Goal: Task Accomplishment & Management: Manage account settings

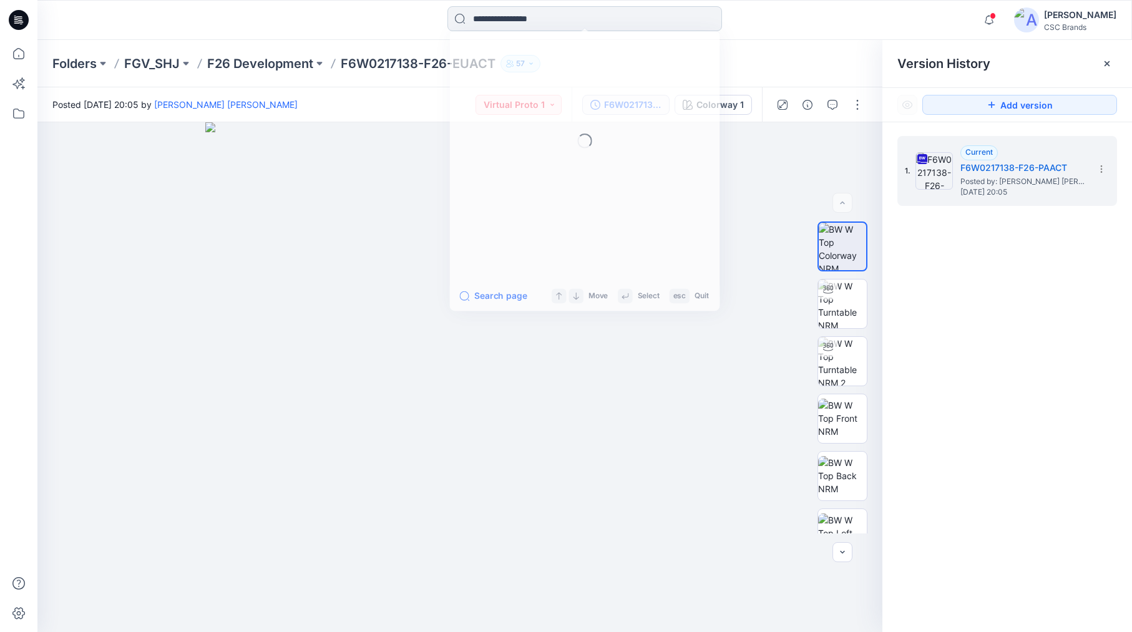
click at [486, 20] on input at bounding box center [585, 18] width 275 height 25
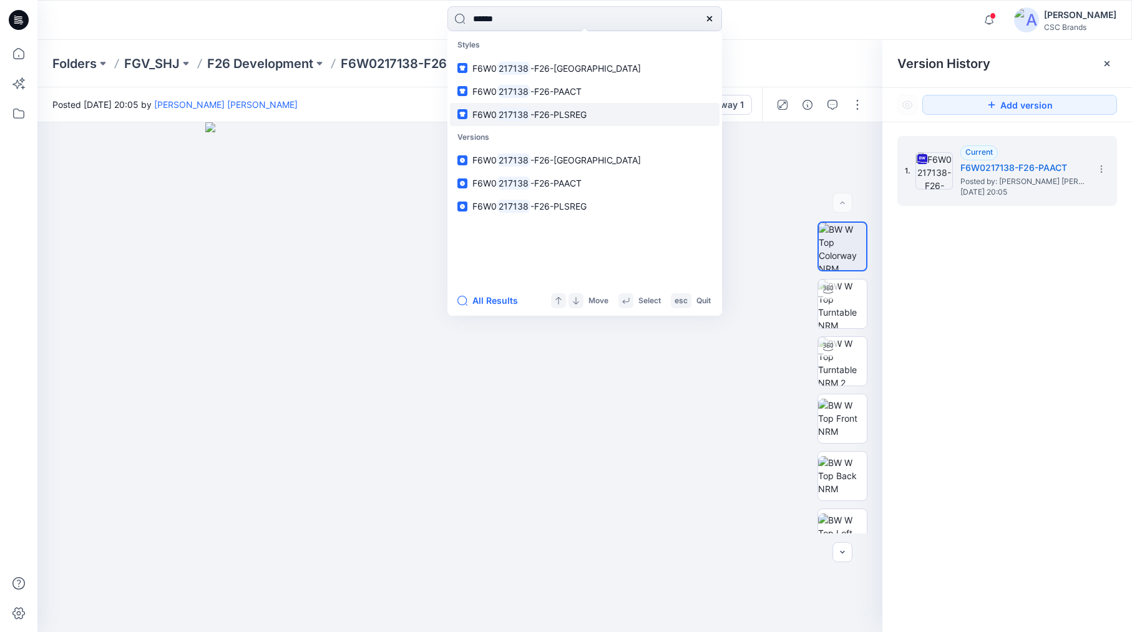
type input "******"
click at [545, 114] on span "-F26-PLSREG" at bounding box center [559, 114] width 56 height 11
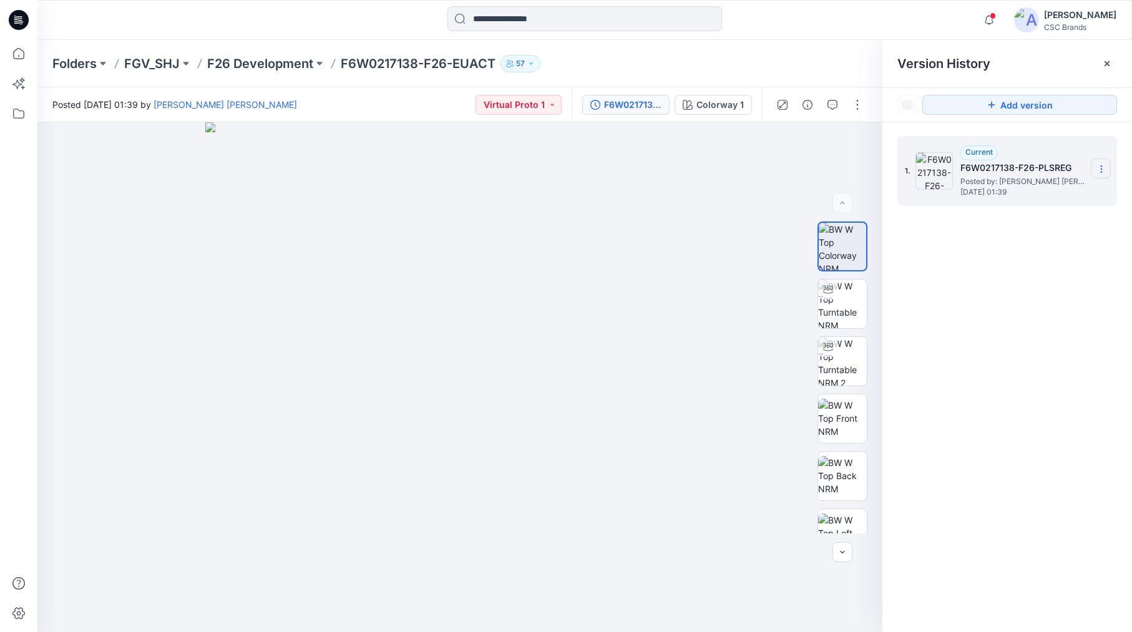
click at [1104, 170] on icon at bounding box center [1102, 169] width 10 height 10
click at [1032, 335] on div "1. Current F6W0217138-F26-PLSREG Posted by: [PERSON_NAME] [PERSON_NAME] [DATE] …" at bounding box center [1008, 386] width 250 height 528
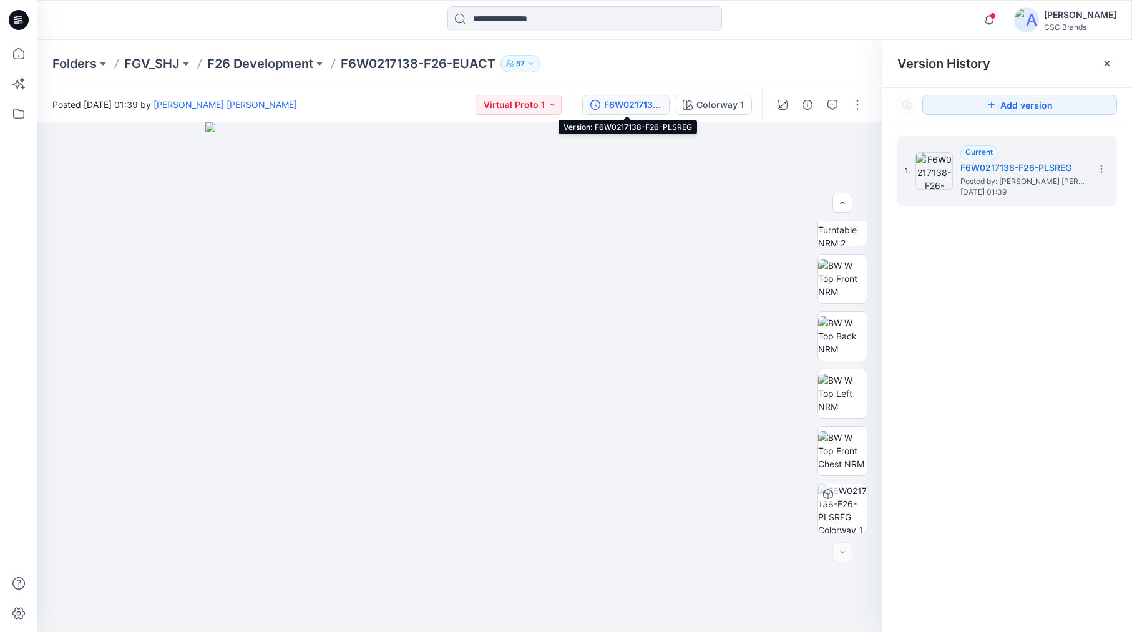
click at [614, 102] on div "F6W0217138-F26-PLSREG" at bounding box center [632, 105] width 57 height 14
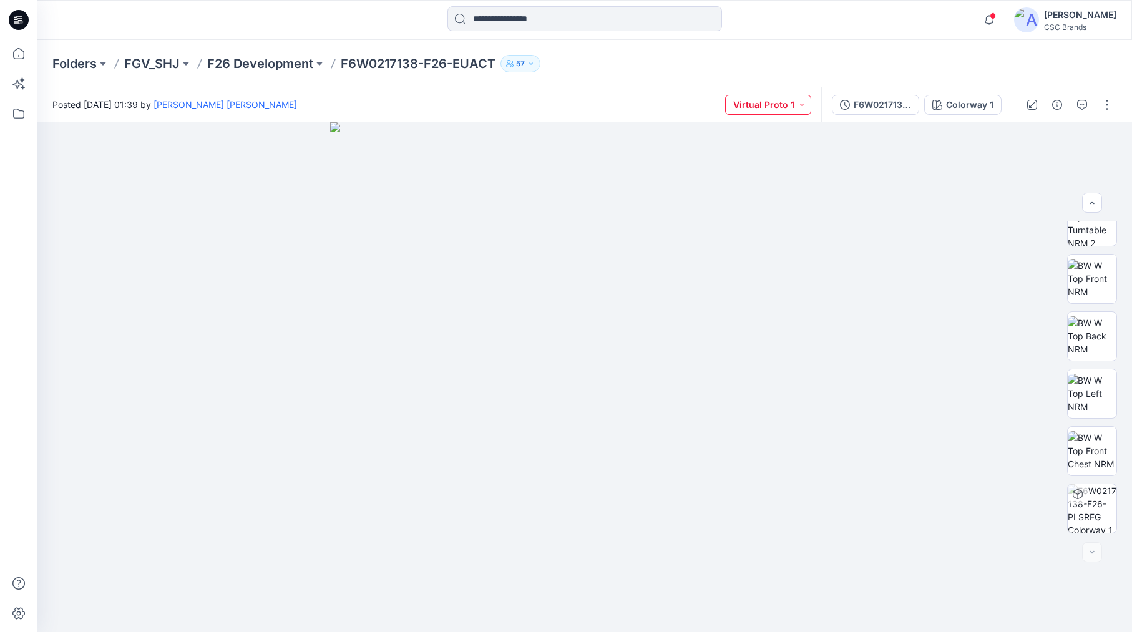
click at [786, 100] on button "Virtual Proto 1" at bounding box center [768, 105] width 86 height 20
click at [956, 217] on div at bounding box center [584, 377] width 1095 height 510
click at [871, 103] on div "F6W0217138-F26-PLSREG" at bounding box center [882, 105] width 57 height 14
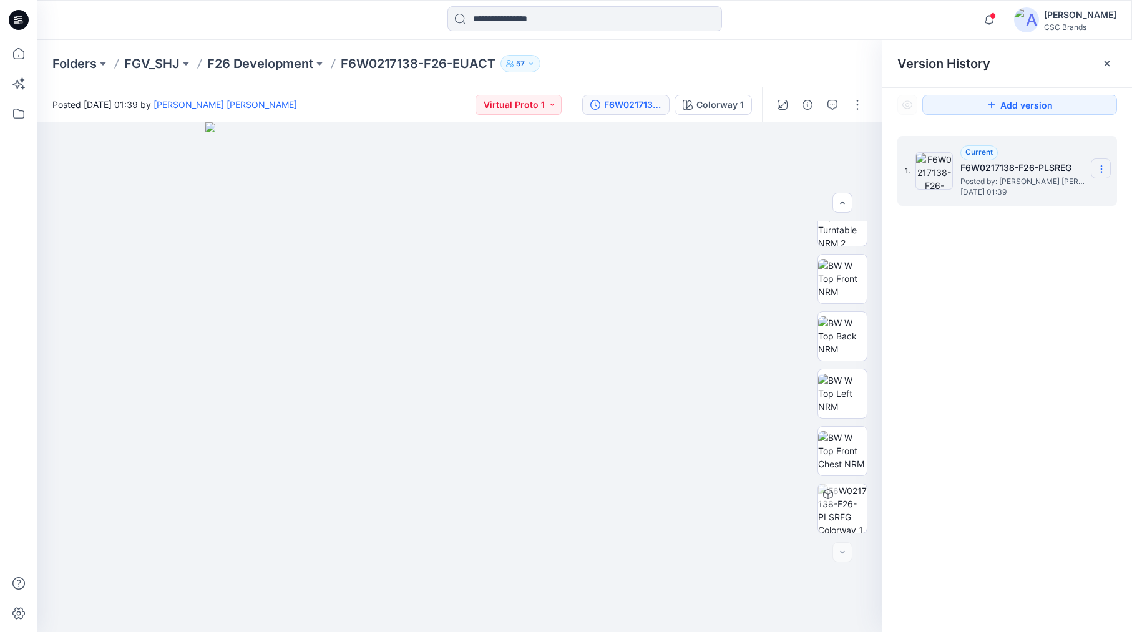
click at [1100, 171] on icon at bounding box center [1102, 169] width 10 height 10
click at [1044, 296] on div "1. Current F6W0217138-F26-PLSREG Posted by: [PERSON_NAME] [PERSON_NAME] [DATE] …" at bounding box center [1008, 386] width 250 height 528
click at [843, 204] on icon "button" at bounding box center [843, 203] width 10 height 10
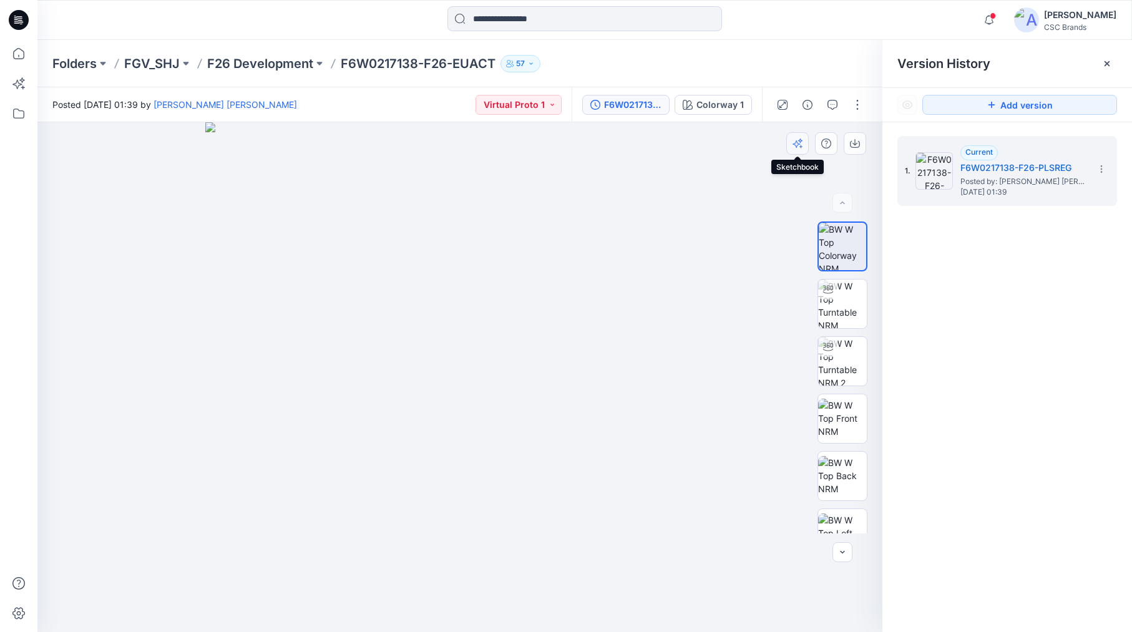
click at [794, 144] on icon "button" at bounding box center [796, 143] width 7 height 7
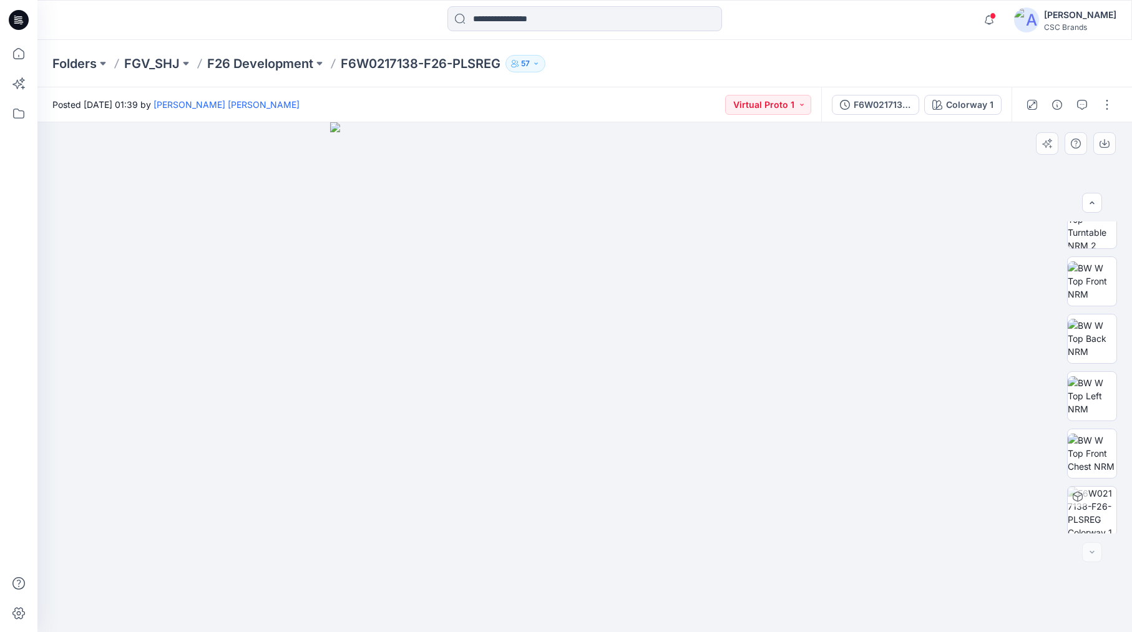
scroll to position [140, 0]
click at [1073, 496] on icon at bounding box center [1078, 494] width 10 height 10
click at [1087, 441] on img at bounding box center [1092, 450] width 49 height 39
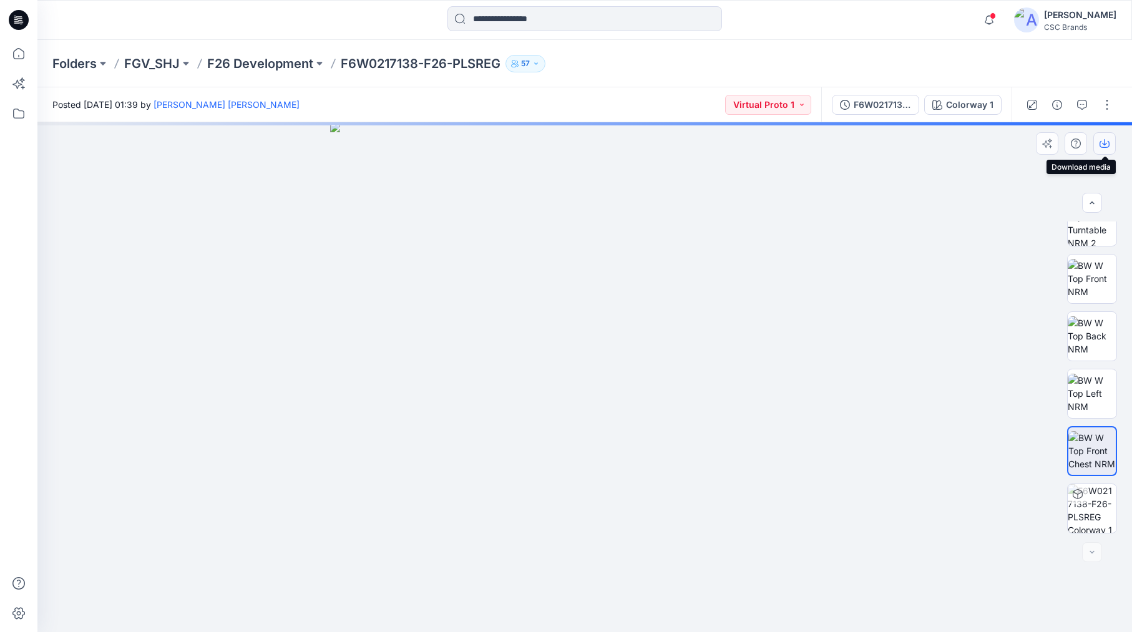
click at [1109, 144] on icon "button" at bounding box center [1105, 144] width 10 height 10
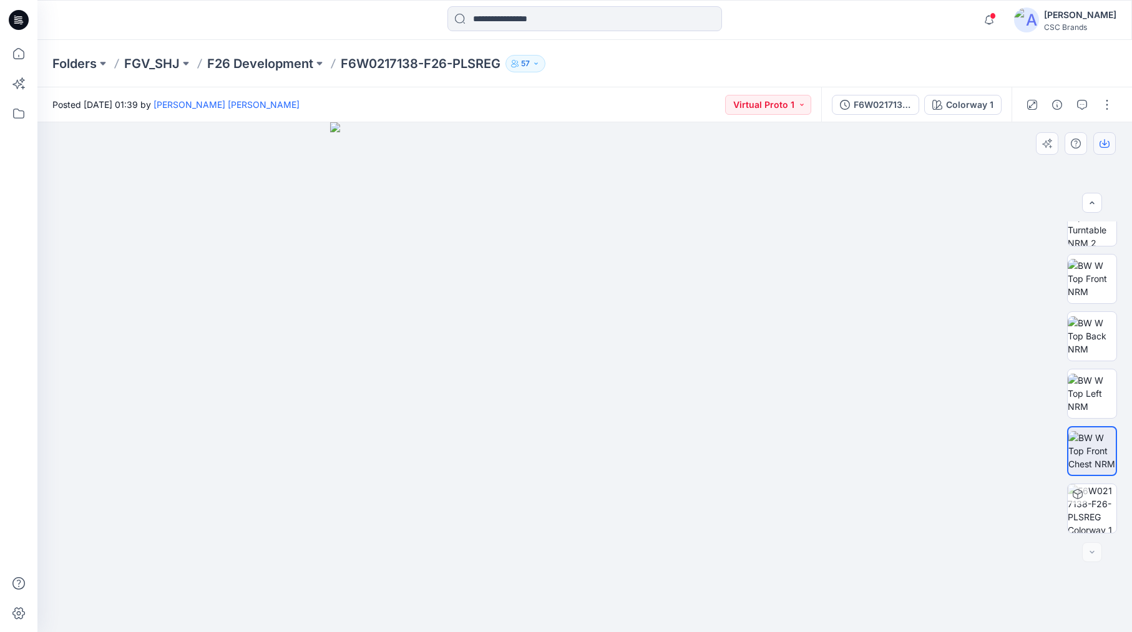
click at [1105, 142] on icon "button" at bounding box center [1105, 144] width 10 height 10
click at [995, 21] on icon "button" at bounding box center [990, 19] width 24 height 25
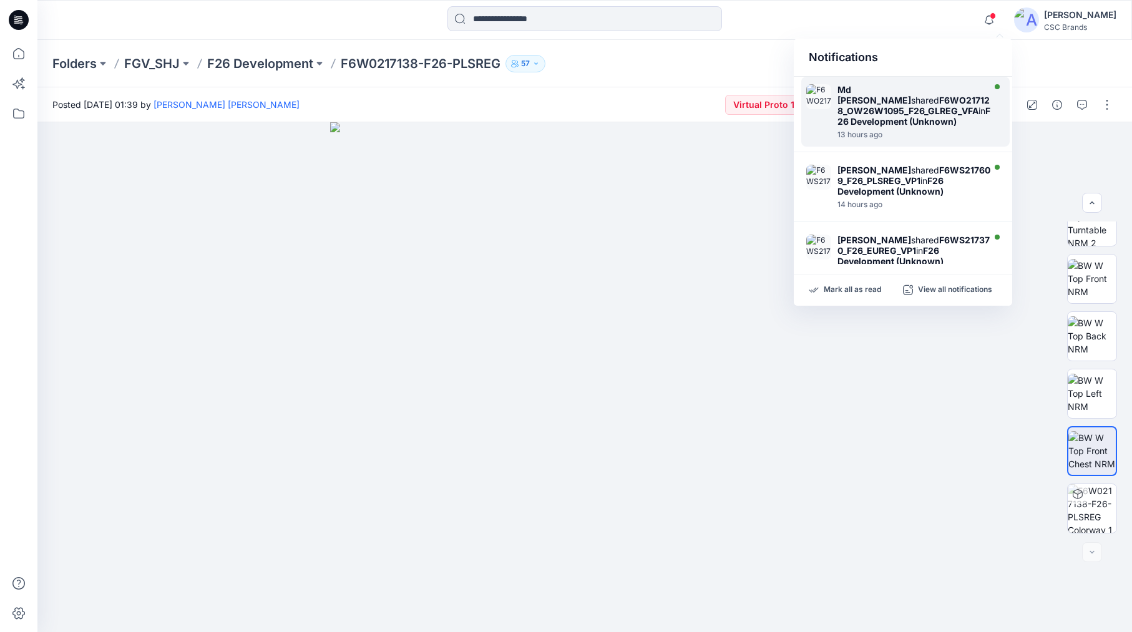
click at [863, 112] on strong "F6WO217128_OW26W1095_F26_GLREG_VFA" at bounding box center [914, 105] width 152 height 21
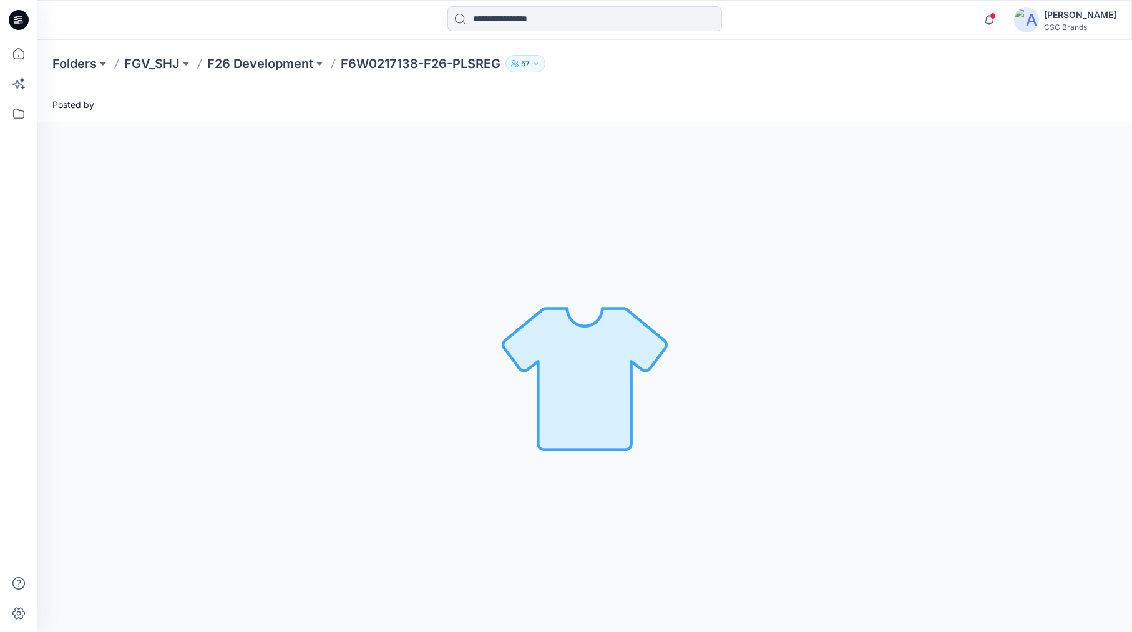
click at [863, 112] on div "Notifications Md [PERSON_NAME] shared F6WO217128_OW26W1095_F26_GLREG_VFA in F26…" at bounding box center [566, 316] width 1132 height 632
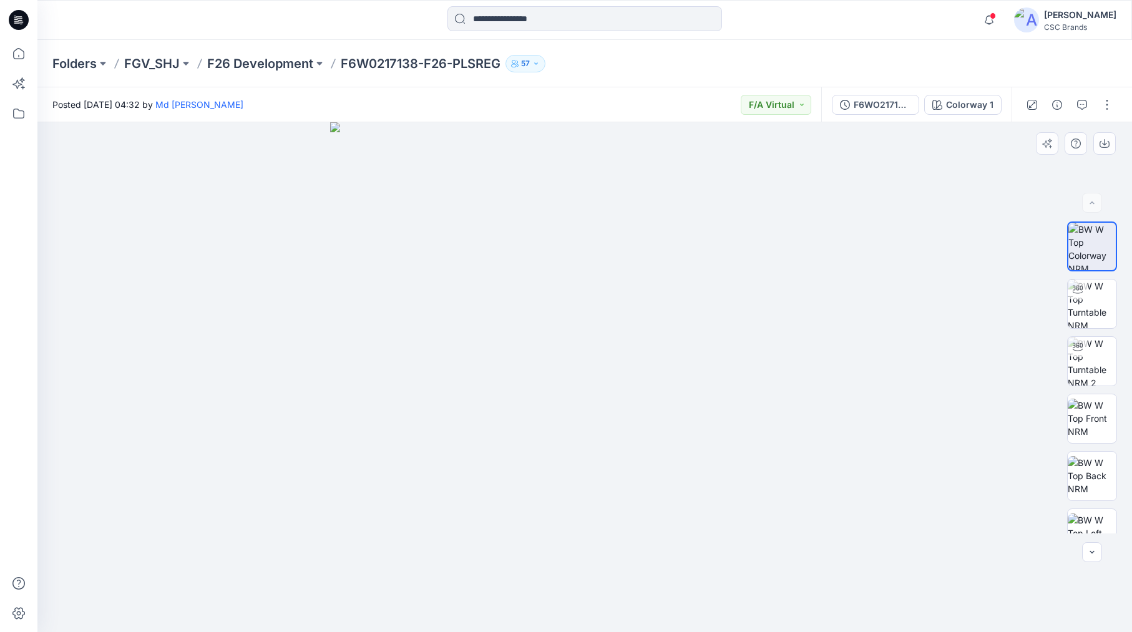
click at [959, 222] on div at bounding box center [584, 377] width 1095 height 510
click at [1087, 482] on img at bounding box center [1092, 475] width 49 height 39
click at [1087, 411] on img at bounding box center [1092, 418] width 49 height 39
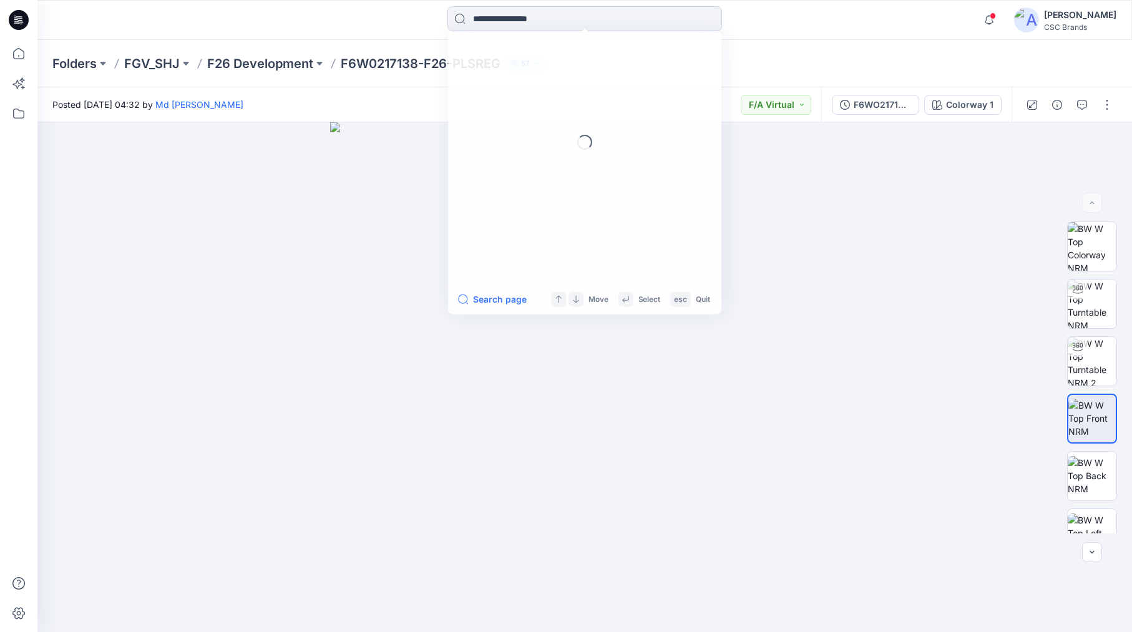
click at [487, 22] on input at bounding box center [585, 18] width 275 height 25
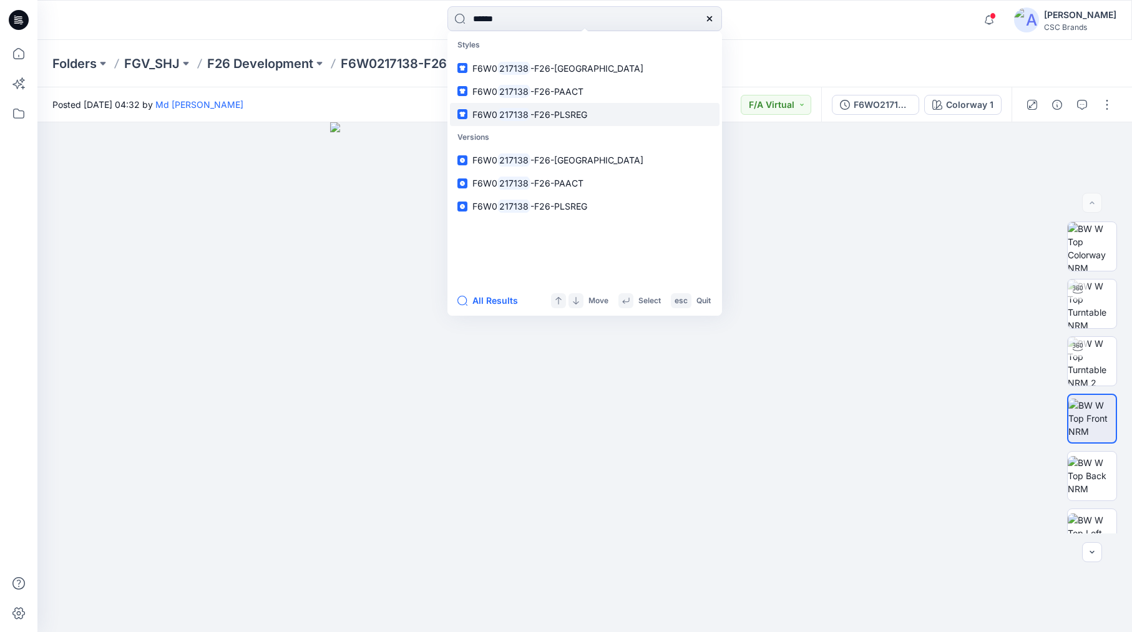
type input "******"
click at [571, 110] on span "-F26-PLSREG" at bounding box center [559, 114] width 57 height 11
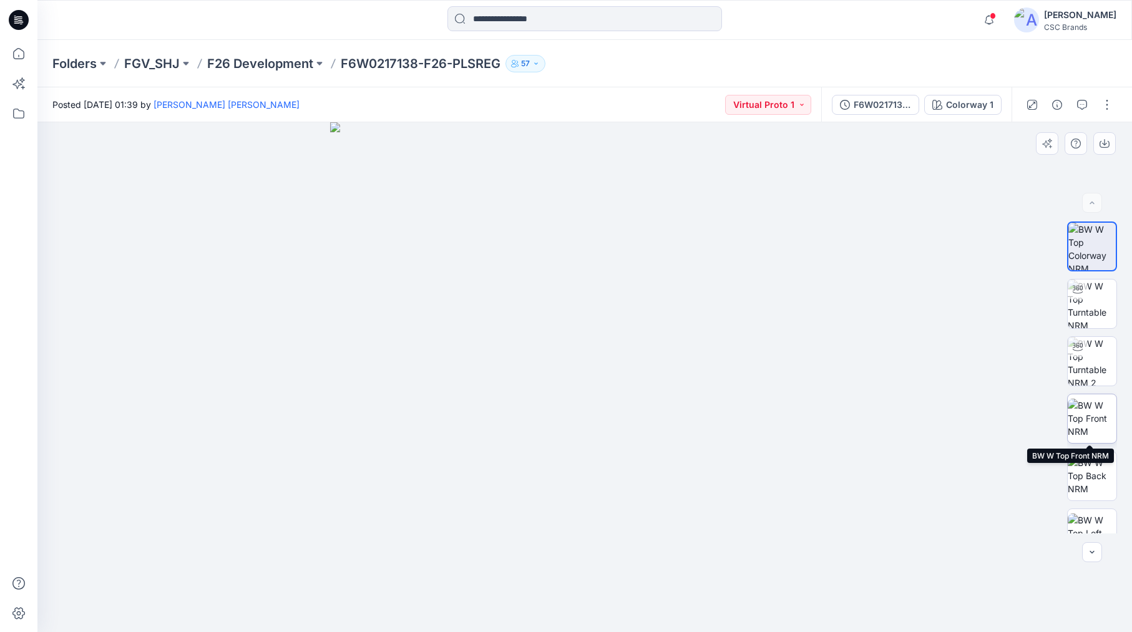
click at [1091, 418] on img at bounding box center [1092, 418] width 49 height 39
click at [187, 45] on div "Folders FGV_SHJ F26 Development F6W0217138-F26-PLSREG 57" at bounding box center [584, 63] width 1095 height 47
click at [1106, 105] on button "button" at bounding box center [1107, 105] width 20 height 20
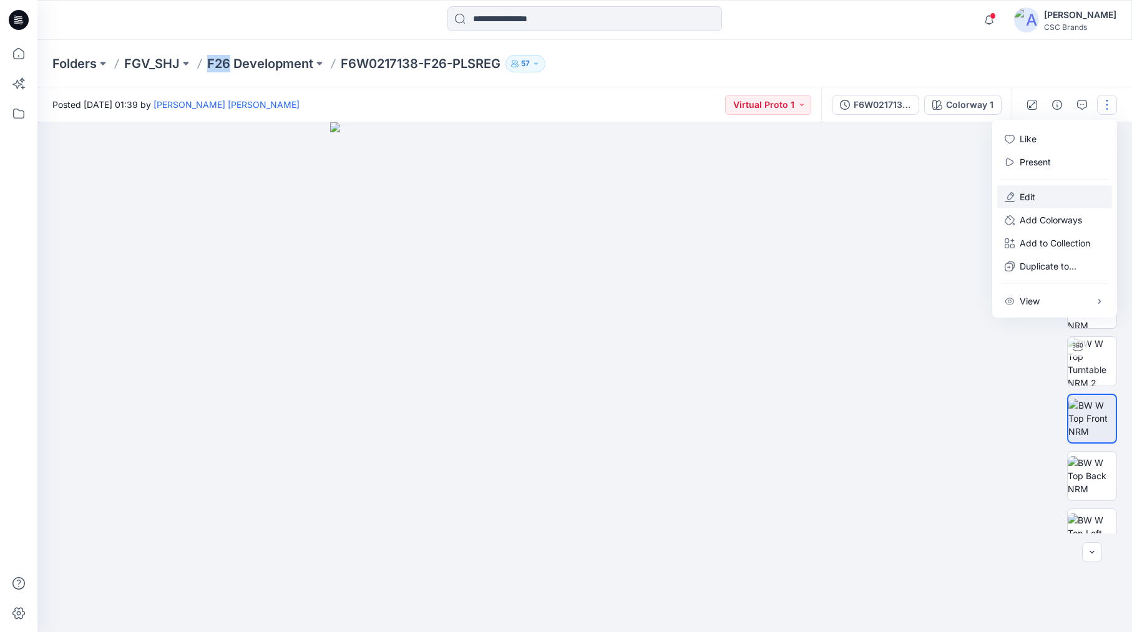
click at [1070, 199] on button "Edit" at bounding box center [1054, 196] width 115 height 23
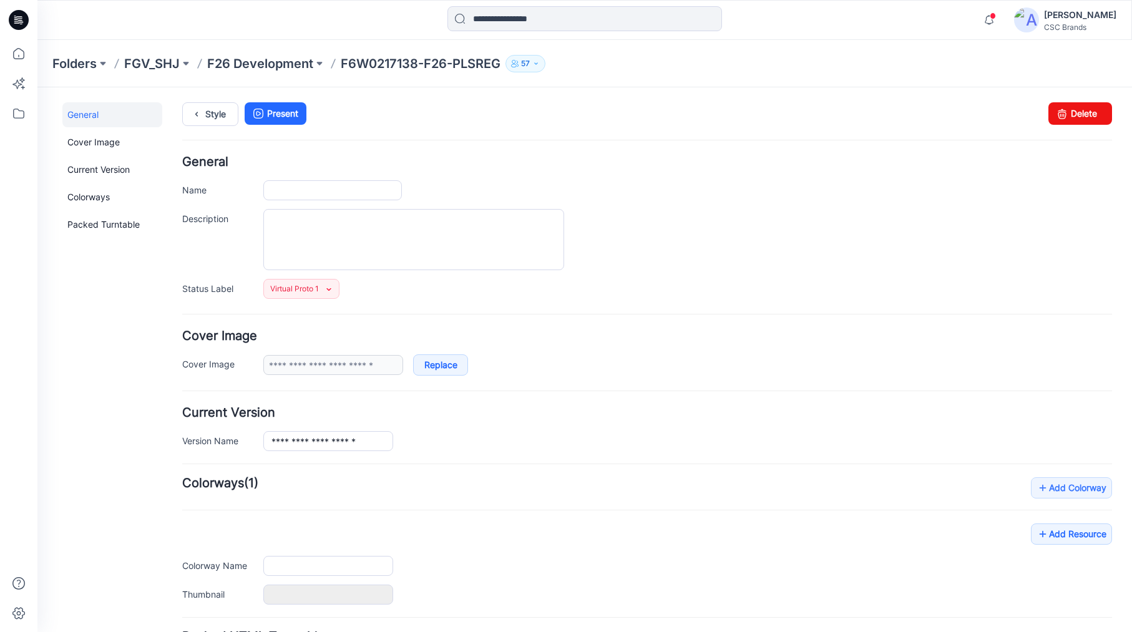
type input "**********"
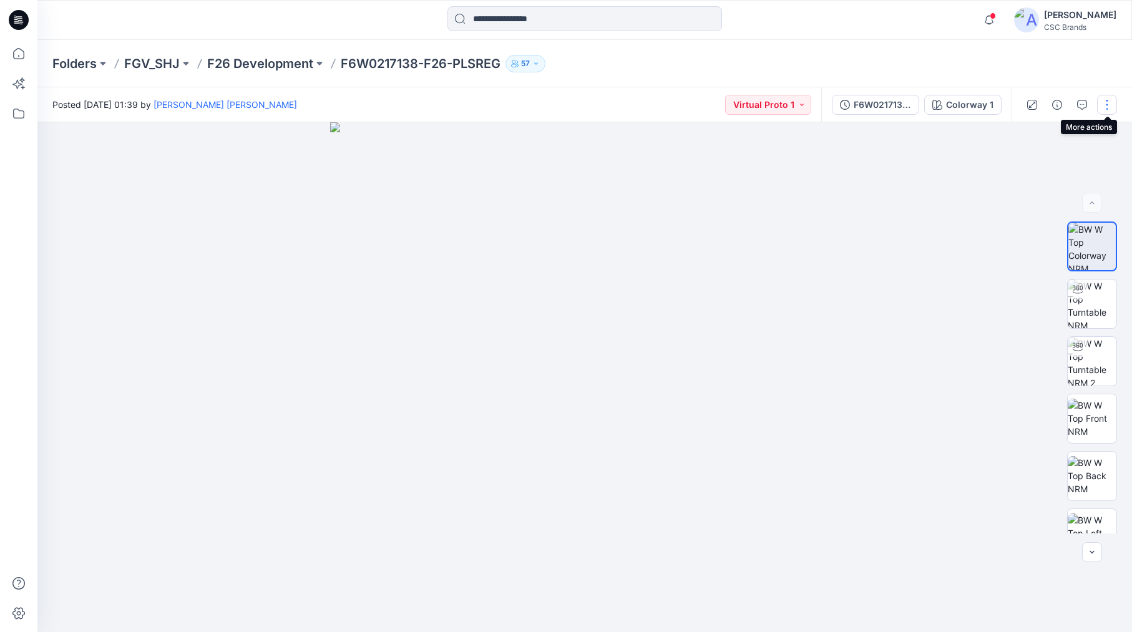
click at [1110, 105] on button "button" at bounding box center [1107, 105] width 20 height 20
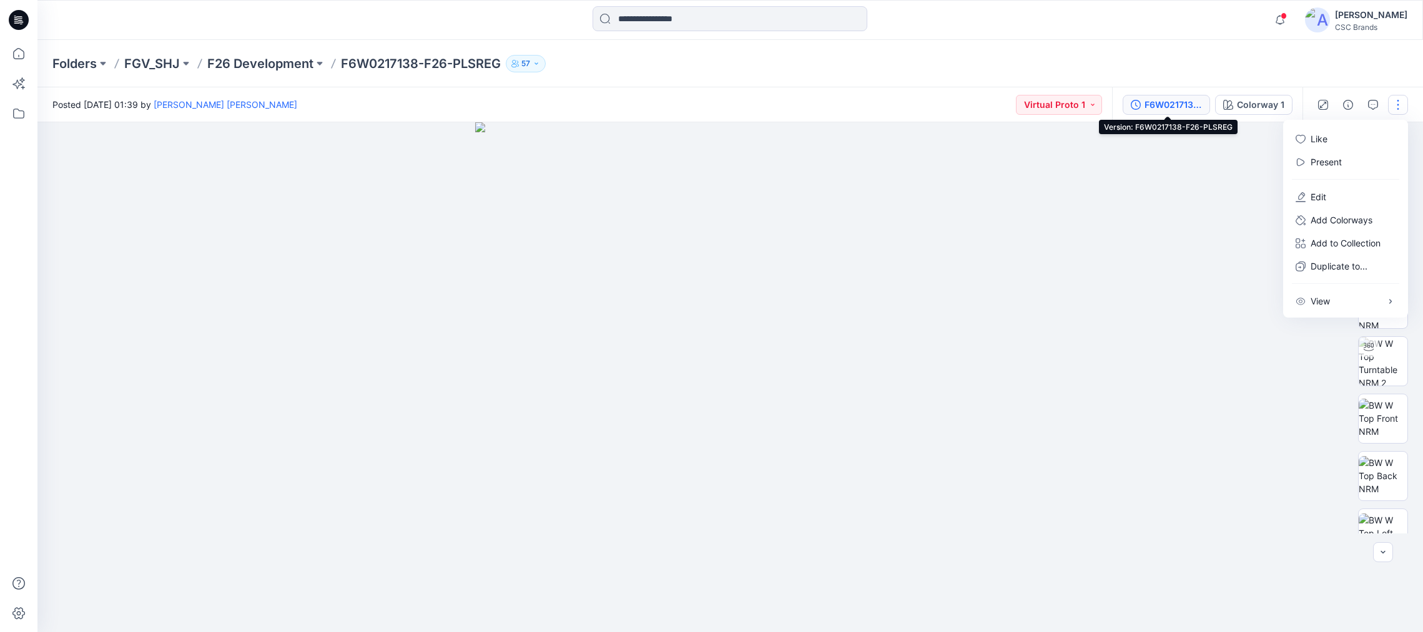
click at [1132, 100] on div "F6W0217138-F26-PLSREG" at bounding box center [1172, 105] width 57 height 14
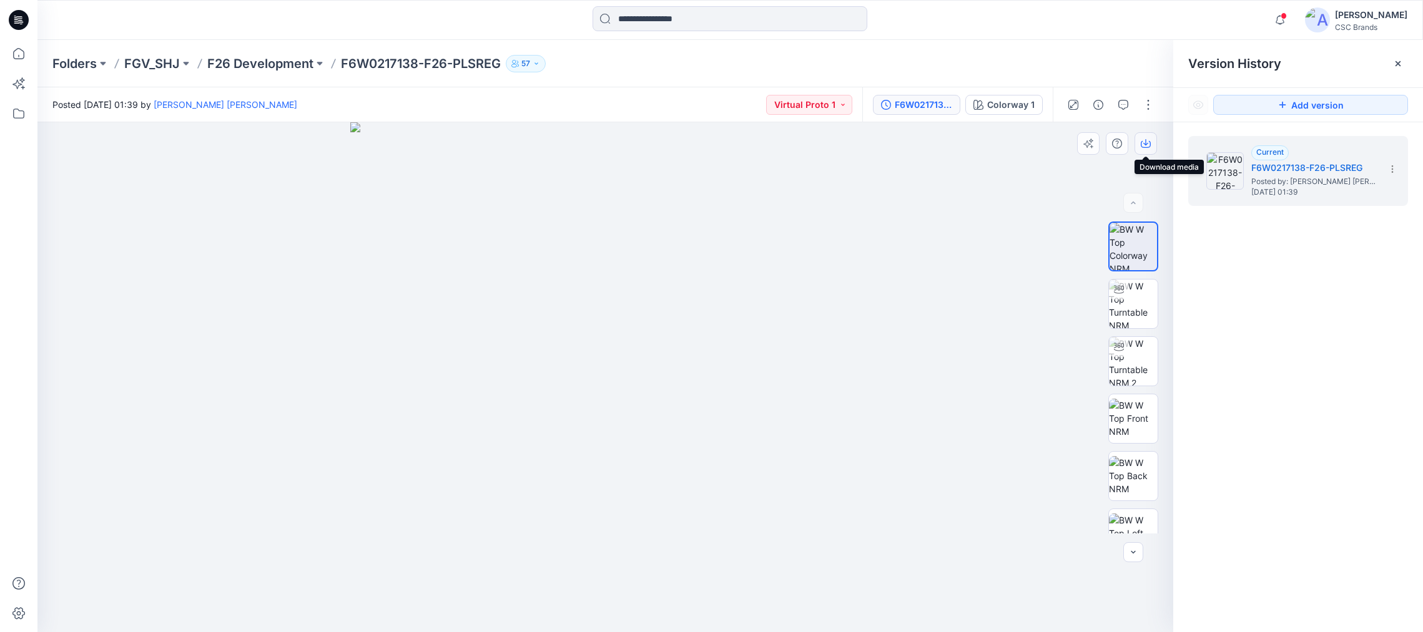
click at [1132, 142] on icon "button" at bounding box center [1145, 144] width 10 height 10
click at [1132, 342] on div "1. Current F6W0217138-F26-PLSREG Posted by: Nguyễn Tuấn Anh Tuesday, August 19,…" at bounding box center [1298, 386] width 250 height 528
click at [1124, 311] on img at bounding box center [1133, 304] width 49 height 49
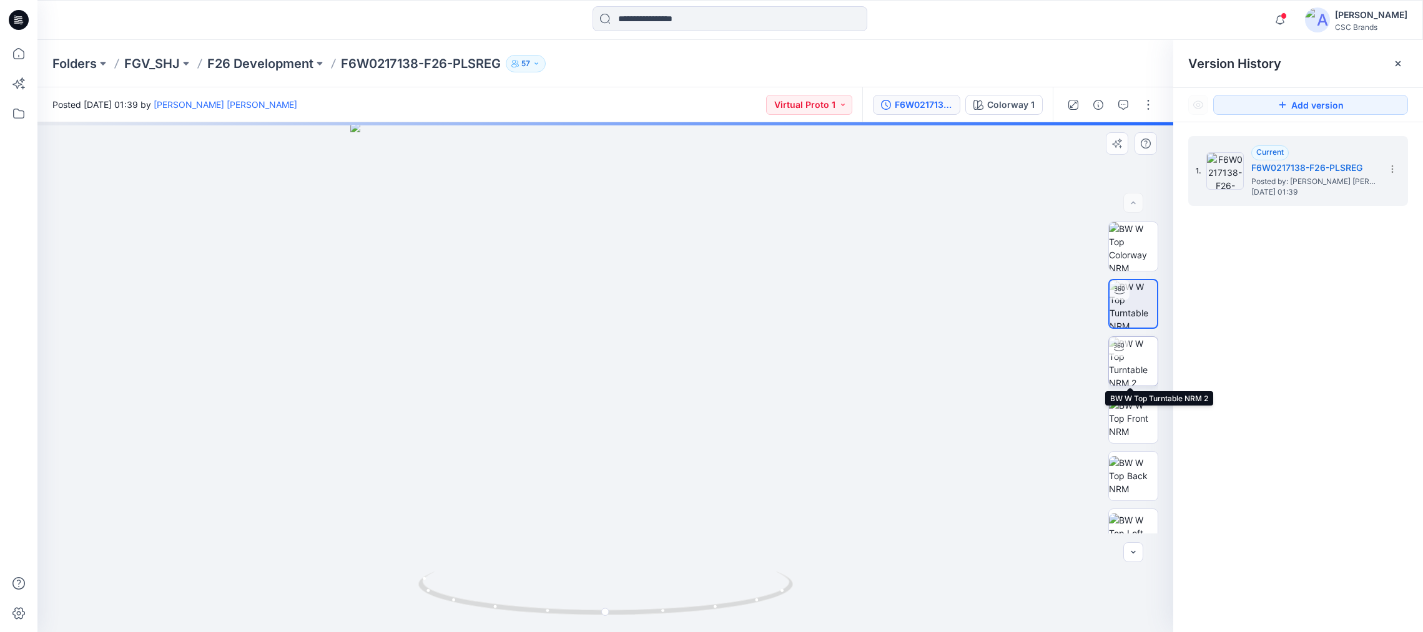
click at [1132, 359] on img at bounding box center [1133, 361] width 49 height 49
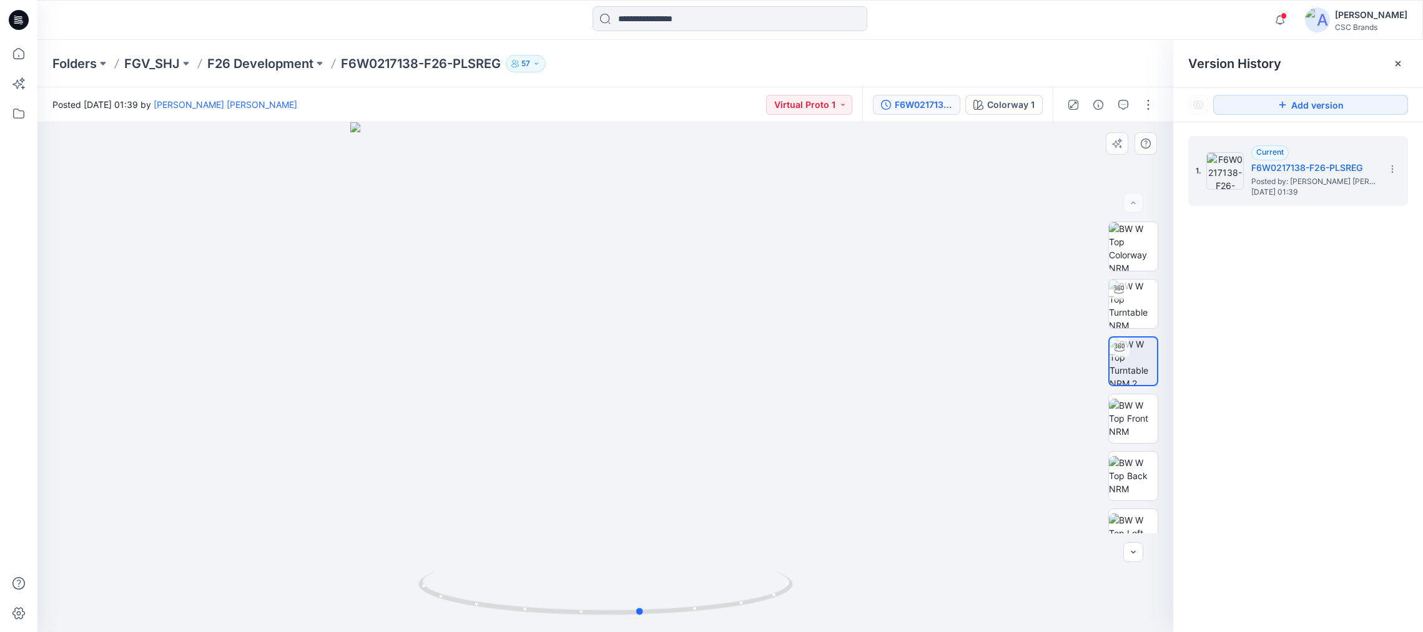
drag, startPoint x: 761, startPoint y: 537, endPoint x: 796, endPoint y: 528, distance: 36.6
click at [796, 528] on div at bounding box center [604, 377] width 1135 height 510
drag, startPoint x: 797, startPoint y: 520, endPoint x: 856, endPoint y: 493, distance: 65.1
click at [856, 493] on div at bounding box center [604, 377] width 1135 height 510
drag, startPoint x: 811, startPoint y: 496, endPoint x: 844, endPoint y: 489, distance: 33.8
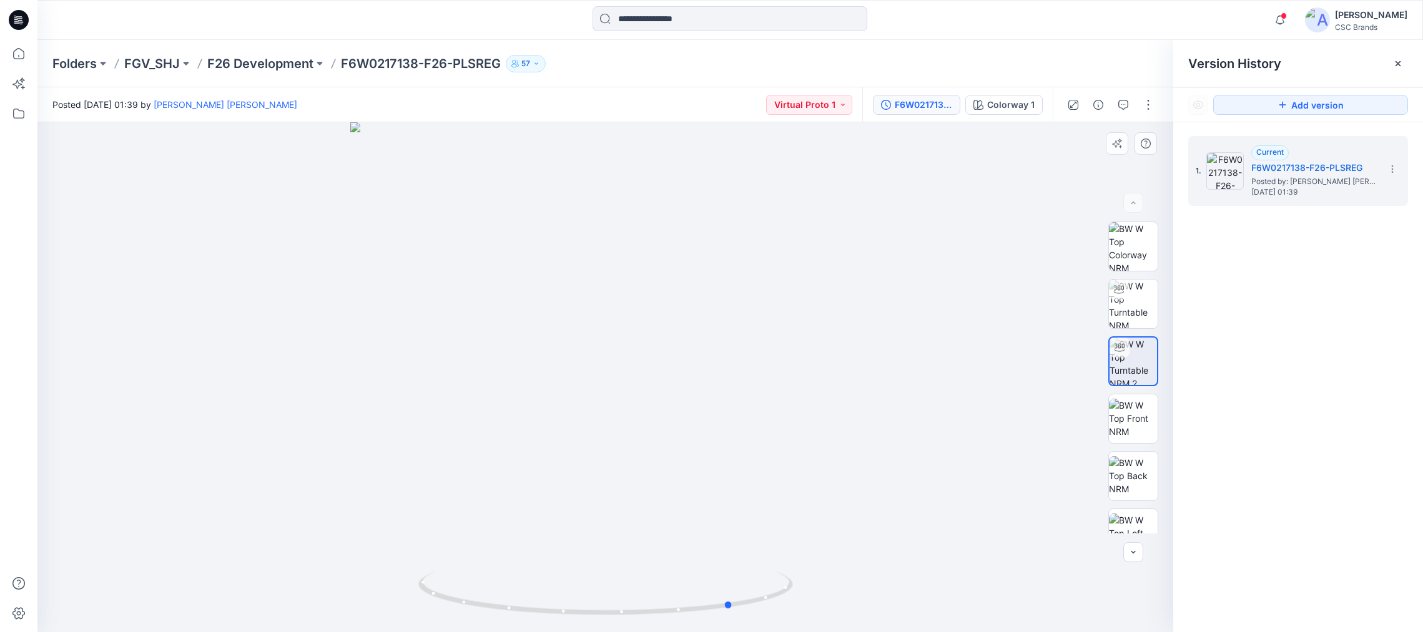
click at [844, 489] on div at bounding box center [604, 377] width 1135 height 510
drag, startPoint x: 774, startPoint y: 525, endPoint x: 802, endPoint y: 514, distance: 30.0
click at [802, 514] on div at bounding box center [604, 377] width 1135 height 510
drag, startPoint x: 771, startPoint y: 535, endPoint x: 786, endPoint y: 527, distance: 16.7
click at [786, 527] on div at bounding box center [604, 377] width 1135 height 510
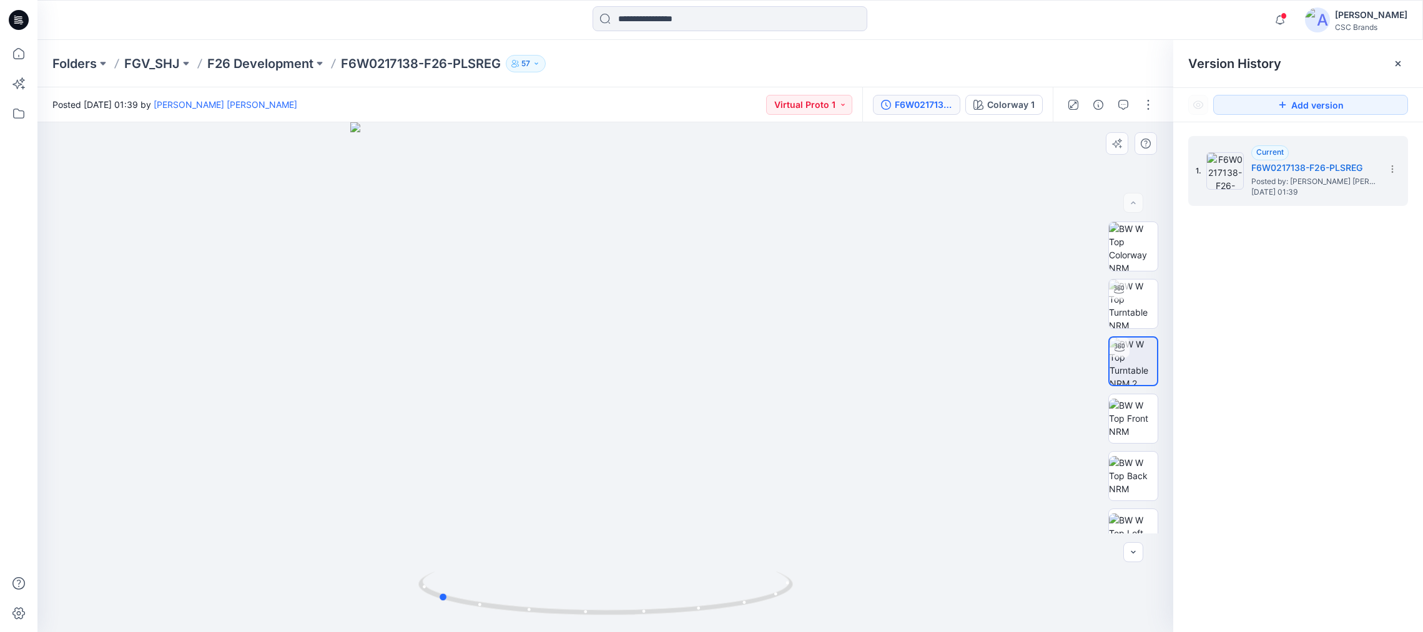
drag, startPoint x: 741, startPoint y: 547, endPoint x: 777, endPoint y: 531, distance: 39.4
click at [777, 531] on div at bounding box center [604, 377] width 1135 height 510
drag, startPoint x: 667, startPoint y: 599, endPoint x: 749, endPoint y: 586, distance: 83.4
click at [749, 586] on icon at bounding box center [607, 595] width 378 height 47
drag, startPoint x: 678, startPoint y: 588, endPoint x: 707, endPoint y: 586, distance: 28.8
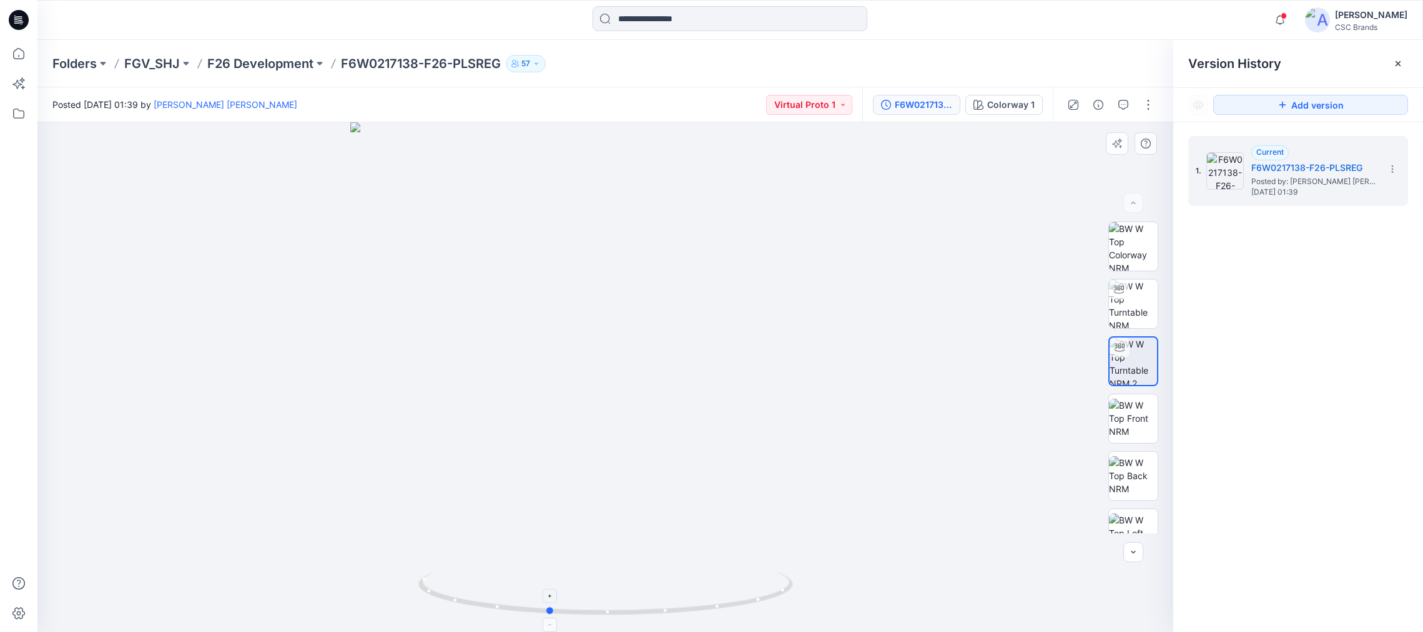
click at [707, 586] on icon at bounding box center [607, 595] width 378 height 47
drag, startPoint x: 674, startPoint y: 574, endPoint x: 718, endPoint y: 561, distance: 46.0
click at [718, 561] on div at bounding box center [604, 377] width 1135 height 510
click at [1127, 423] on img at bounding box center [1133, 418] width 49 height 39
click at [1132, 469] on img at bounding box center [1133, 475] width 49 height 39
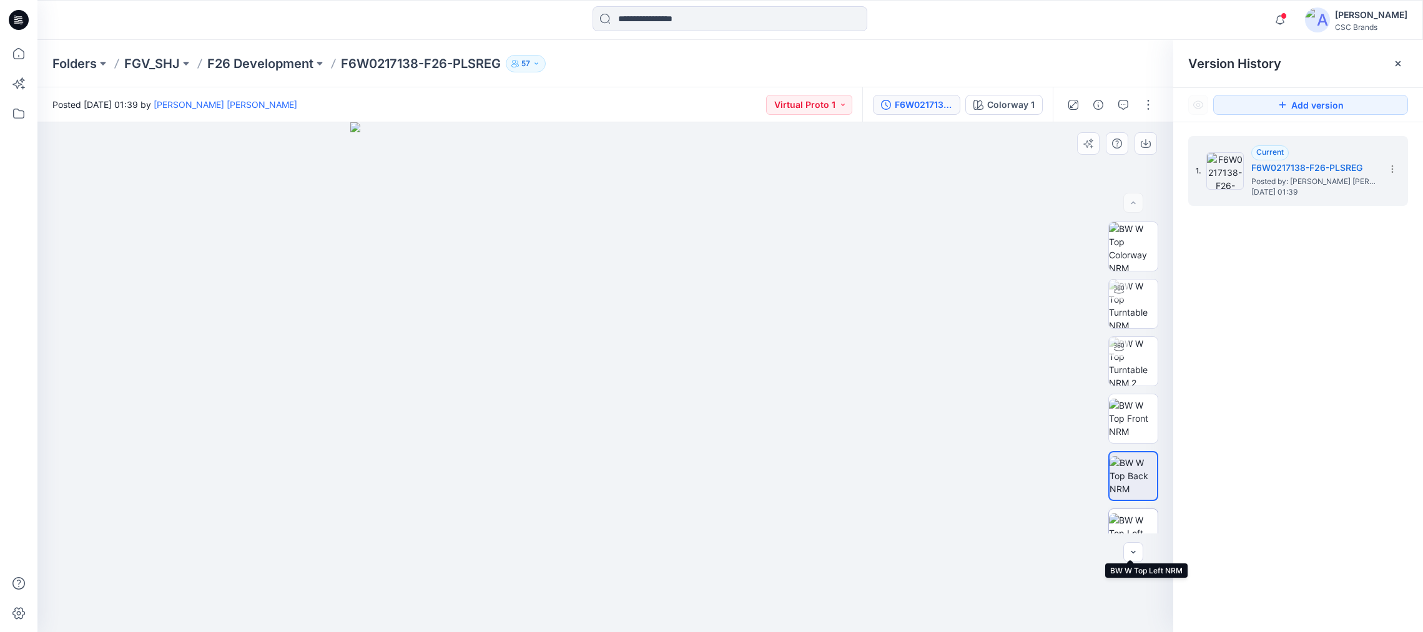
click at [1127, 521] on img at bounding box center [1133, 533] width 49 height 39
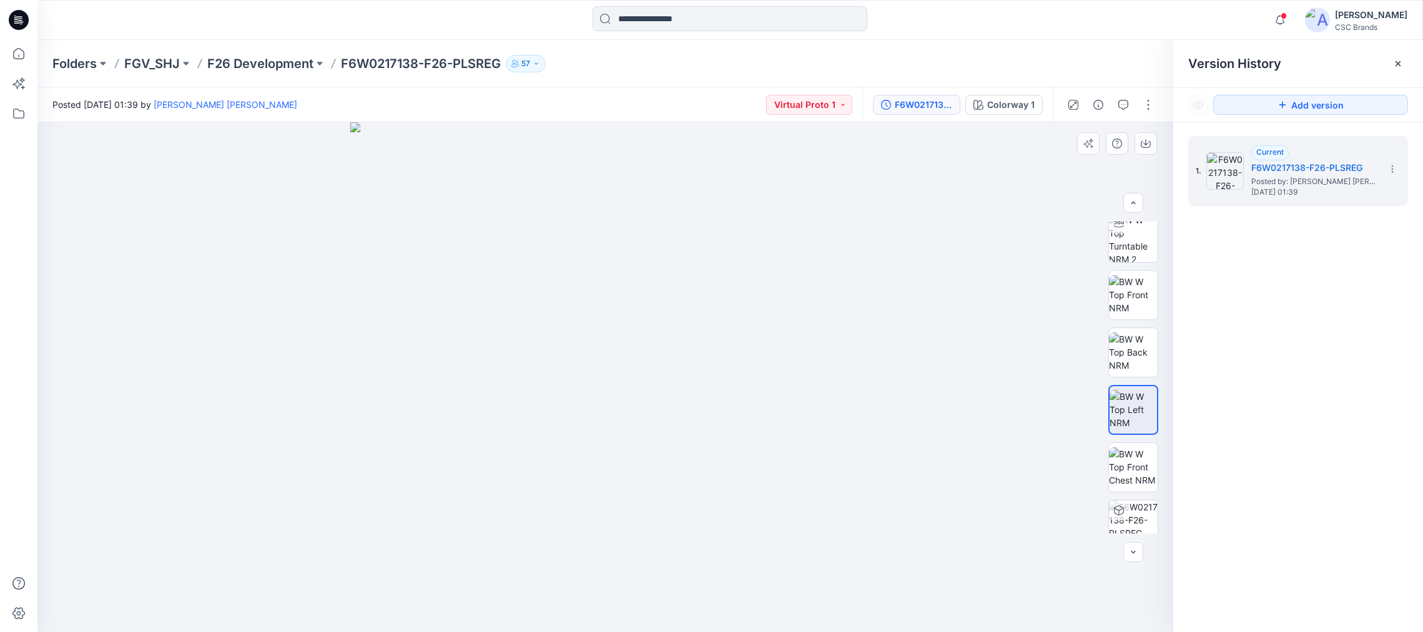
scroll to position [129, 0]
click at [1132, 143] on icon "button" at bounding box center [1145, 142] width 5 height 6
click at [1125, 444] on img at bounding box center [1133, 461] width 49 height 39
click at [1132, 171] on icon at bounding box center [1392, 169] width 10 height 10
click at [1132, 330] on div "1. Current F6W0217138-F26-PLSREG Posted by: [PERSON_NAME] [PERSON_NAME] [DATE] …" at bounding box center [1298, 386] width 250 height 528
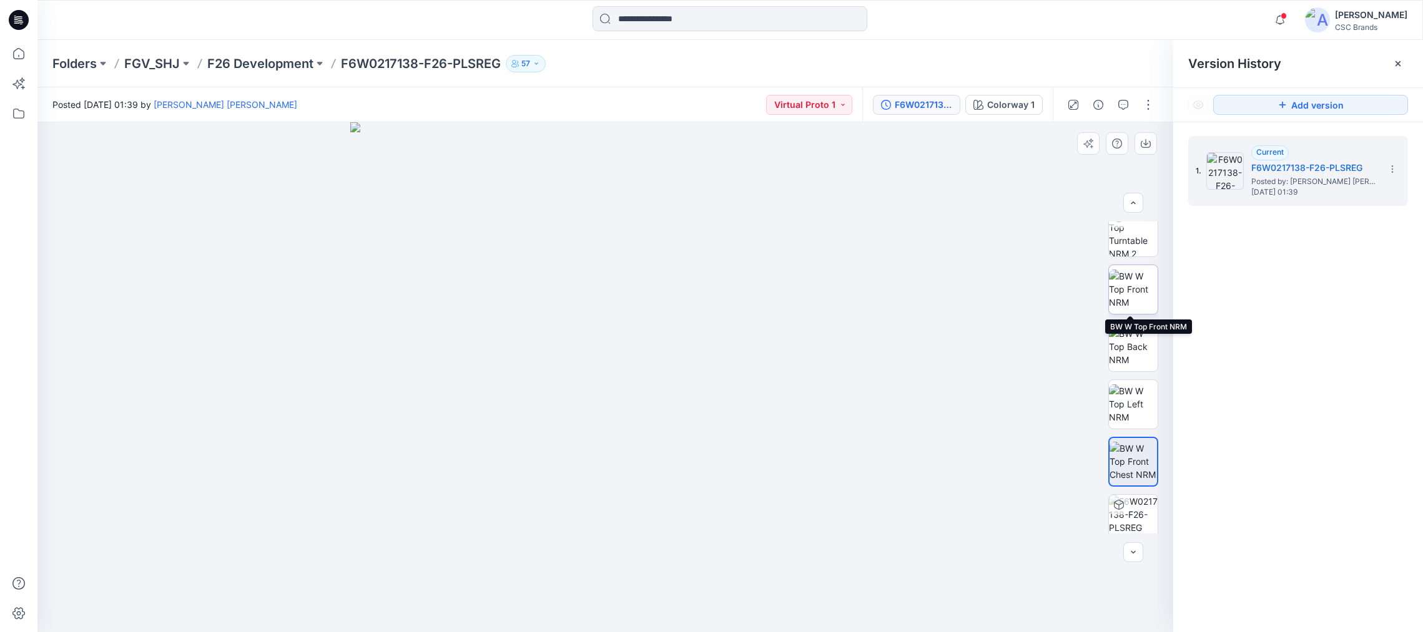
click at [1127, 294] on img at bounding box center [1133, 289] width 49 height 39
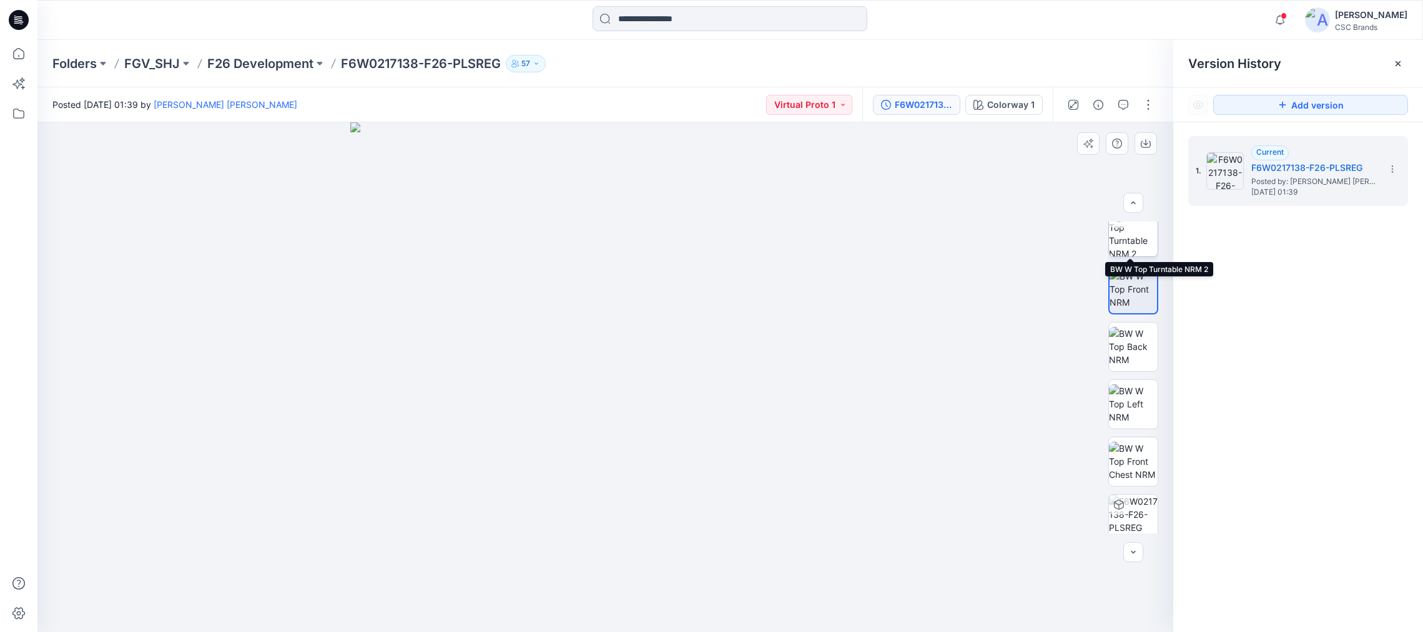
click at [1132, 232] on img at bounding box center [1133, 232] width 49 height 49
click at [1130, 290] on img at bounding box center [1133, 288] width 49 height 39
click at [1120, 340] on img at bounding box center [1133, 346] width 49 height 39
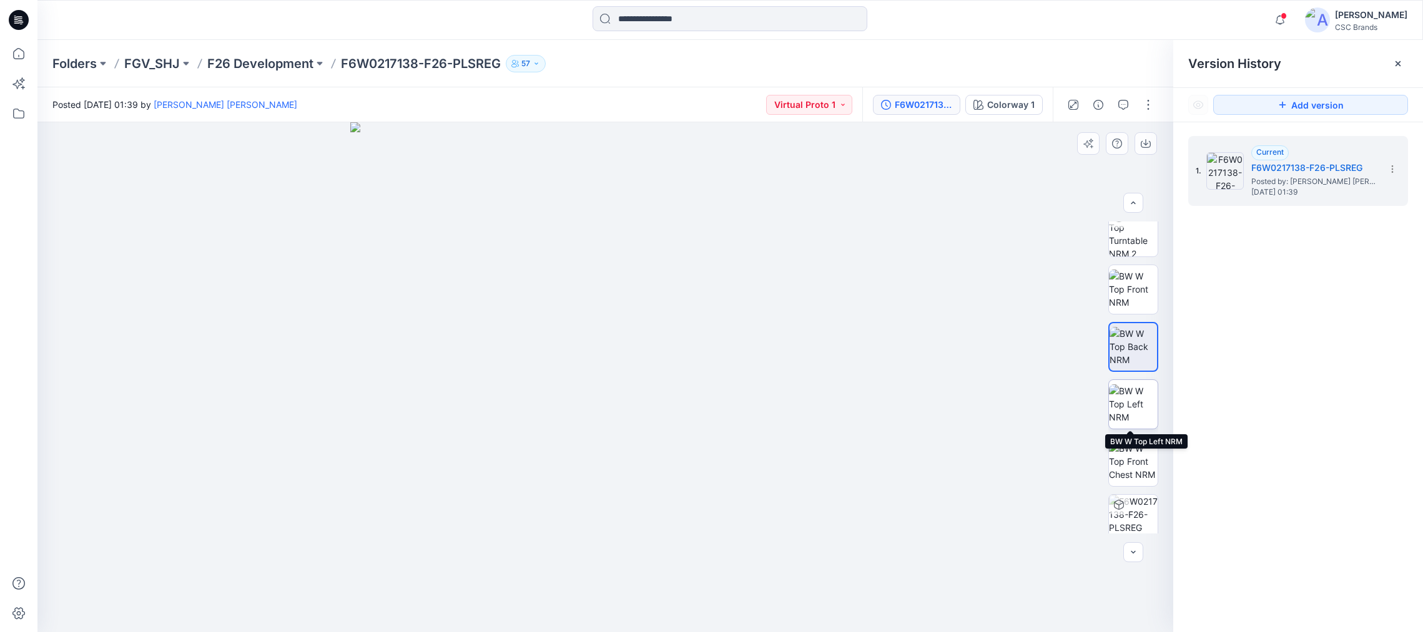
click at [1128, 405] on img at bounding box center [1133, 404] width 49 height 39
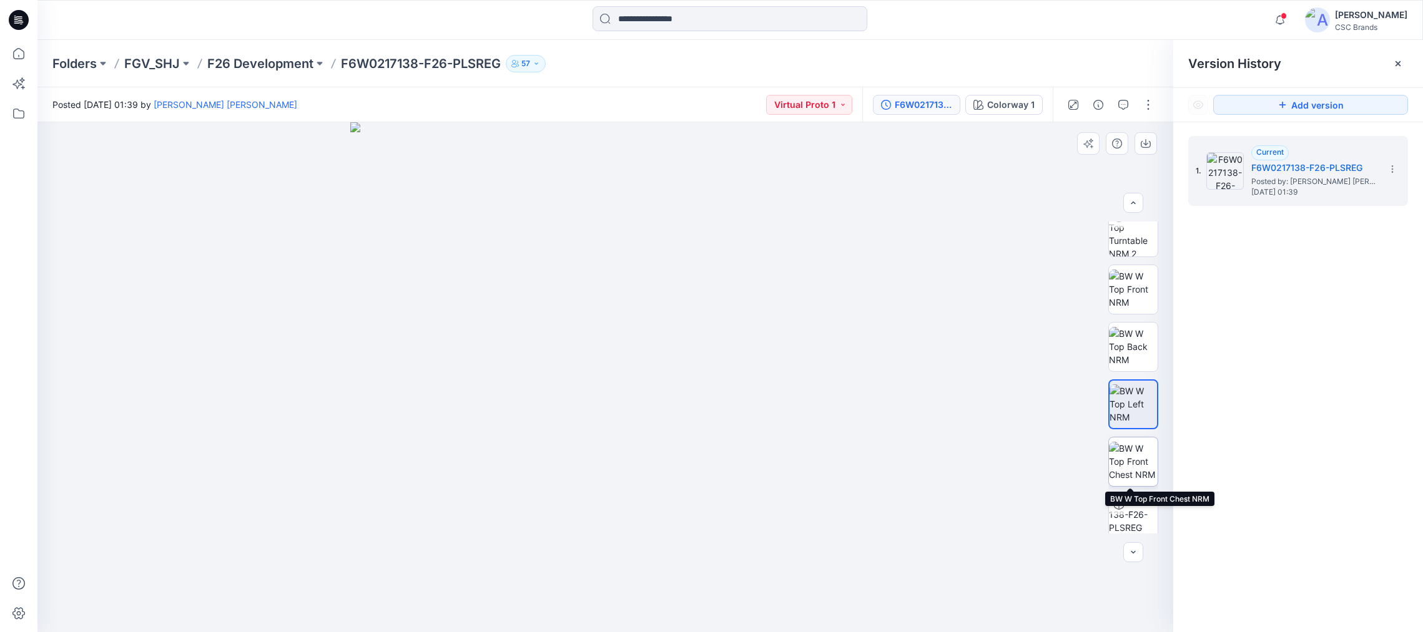
click at [1132, 463] on img at bounding box center [1133, 461] width 49 height 39
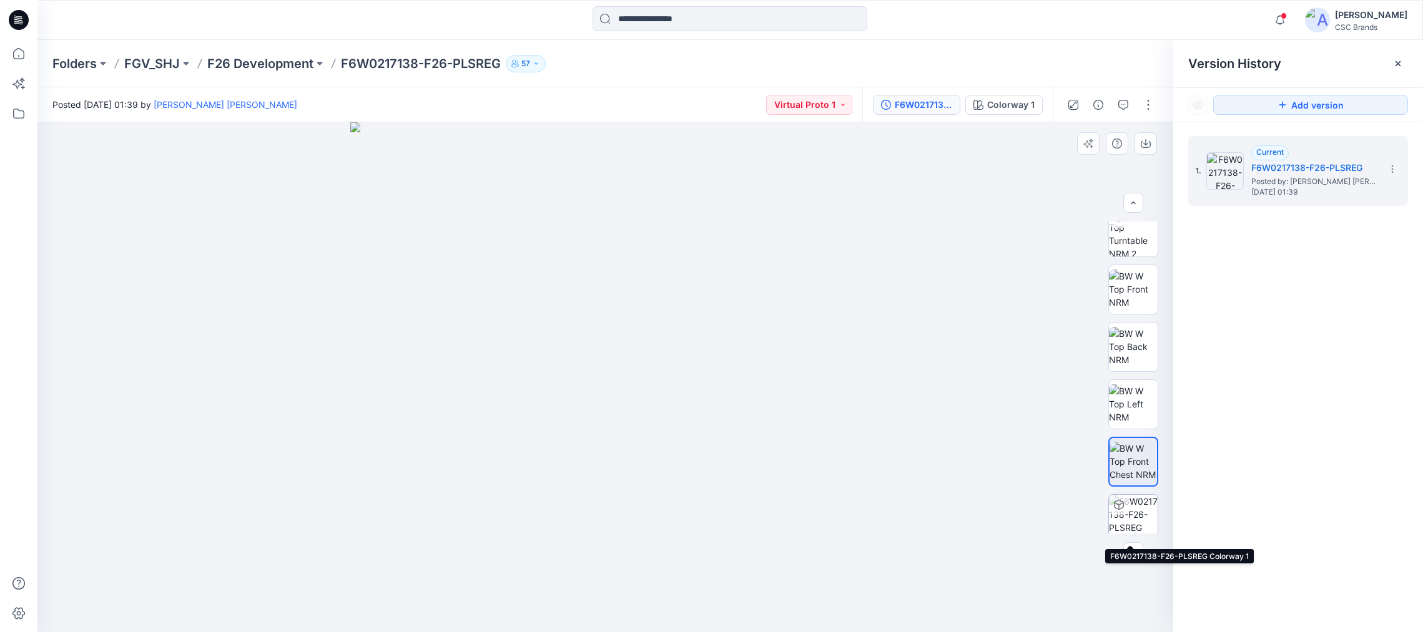
click at [1124, 514] on img at bounding box center [1133, 519] width 49 height 49
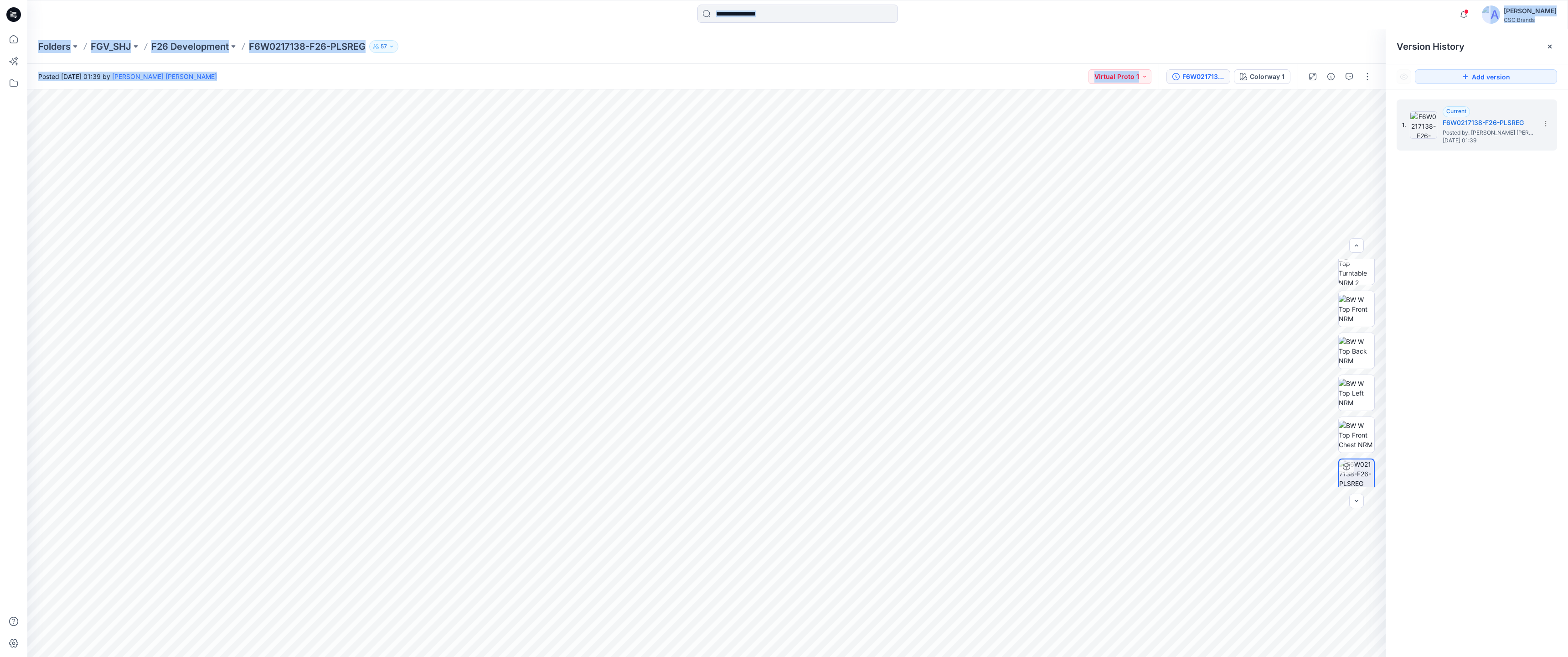
click at [169, 3] on div "Notifications Md Mawdud shared F6WO217128_OW26W1095_F26_GLREG_VFA in F26 Develo…" at bounding box center [798, 15] width 1541 height 29
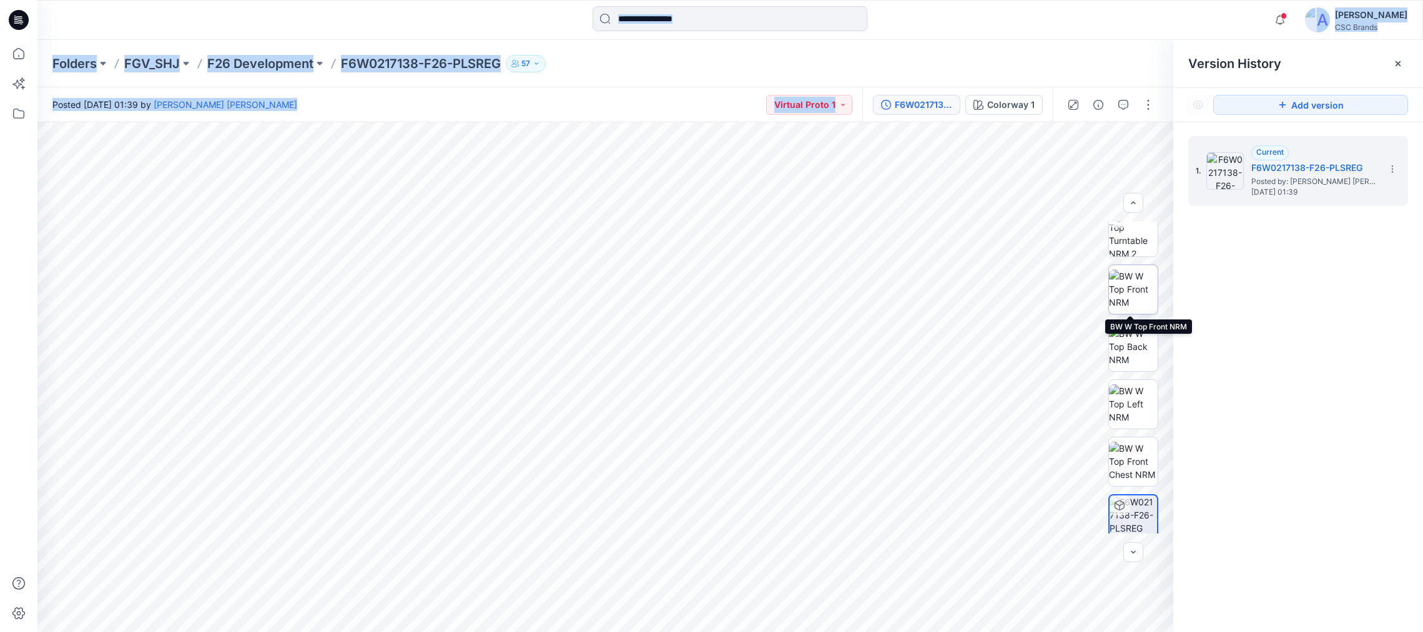
click at [1132, 284] on img at bounding box center [1133, 289] width 49 height 39
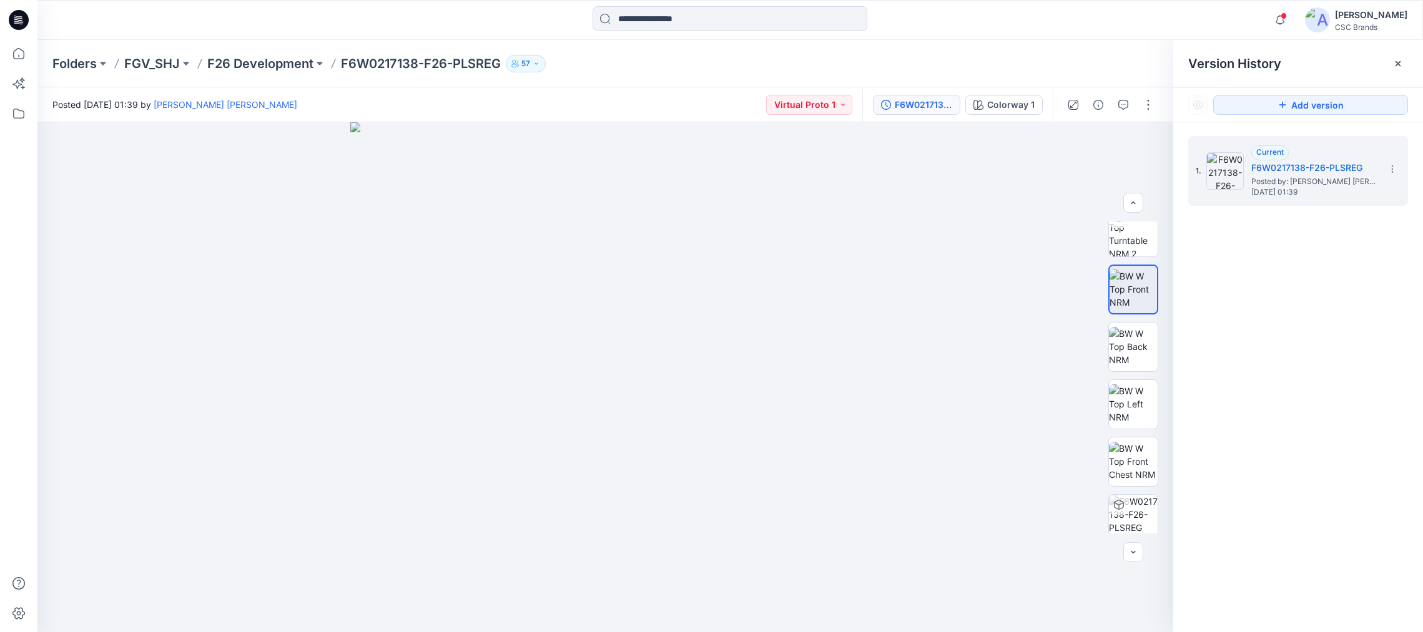
drag, startPoint x: 537, startPoint y: 28, endPoint x: 591, endPoint y: 27, distance: 53.7
click at [539, 27] on div at bounding box center [730, 19] width 692 height 27
click at [668, 21] on input at bounding box center [729, 18] width 275 height 25
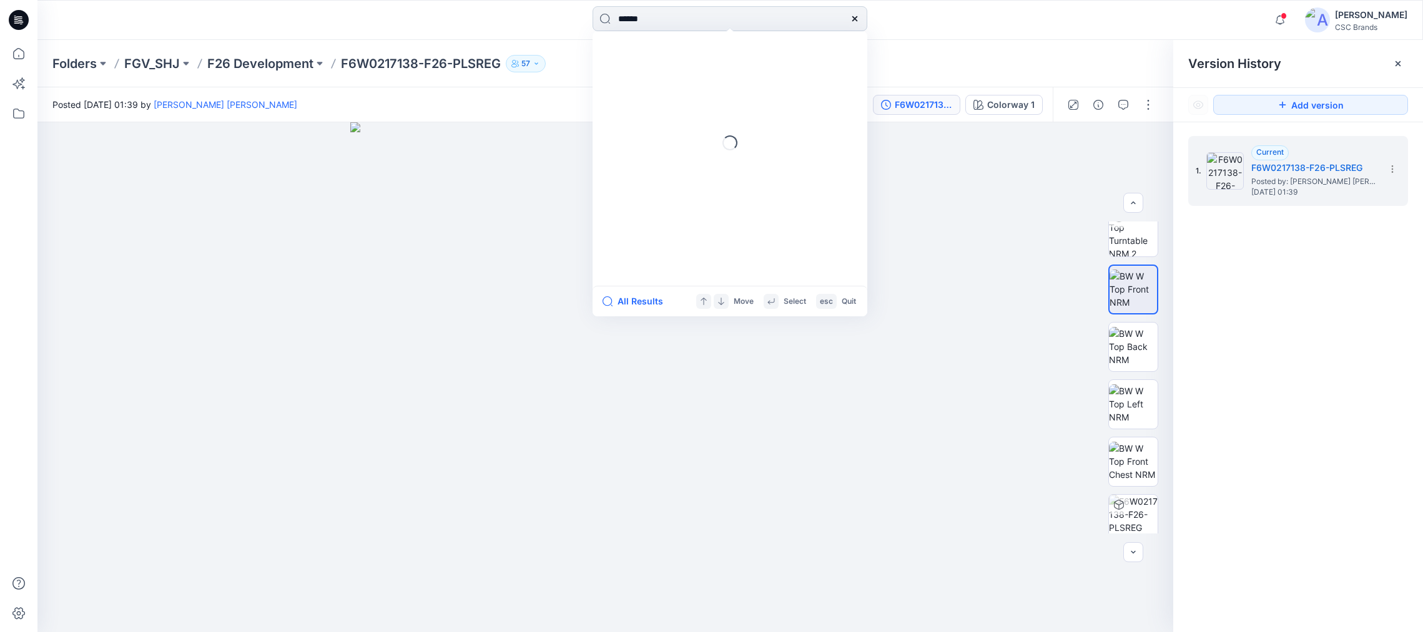
type input "******"
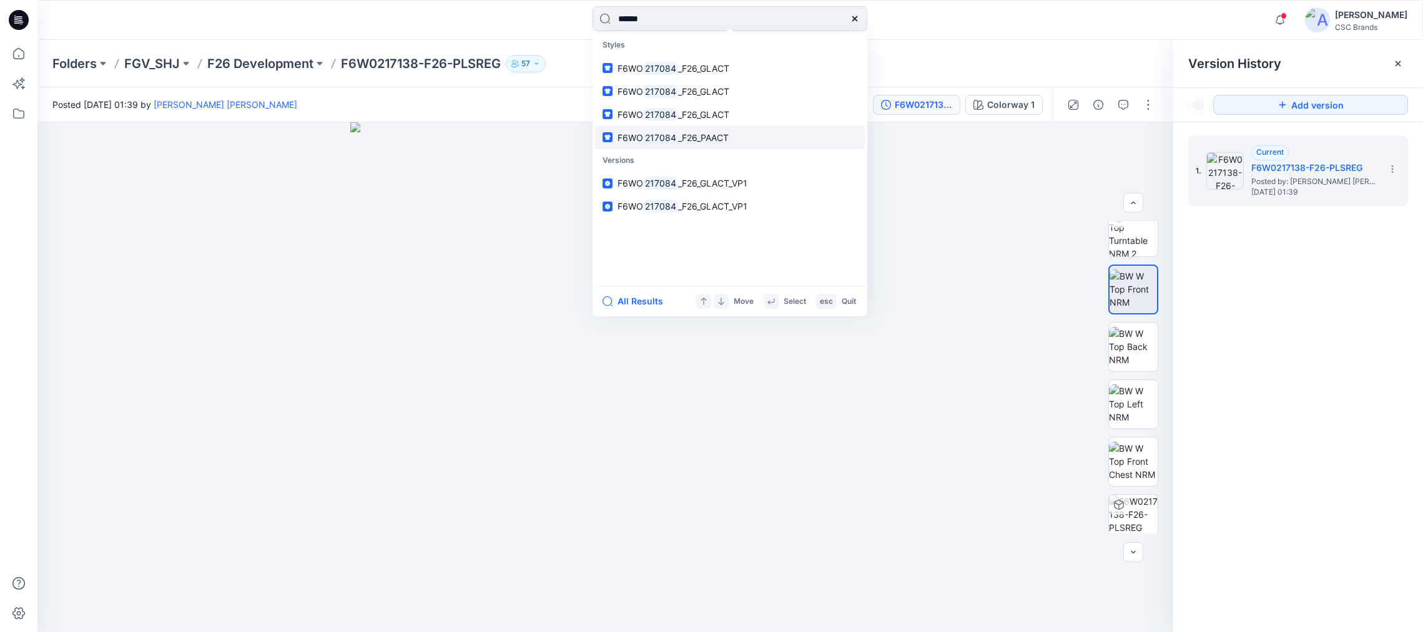
click at [708, 134] on span "_F26_PAACT" at bounding box center [703, 137] width 51 height 11
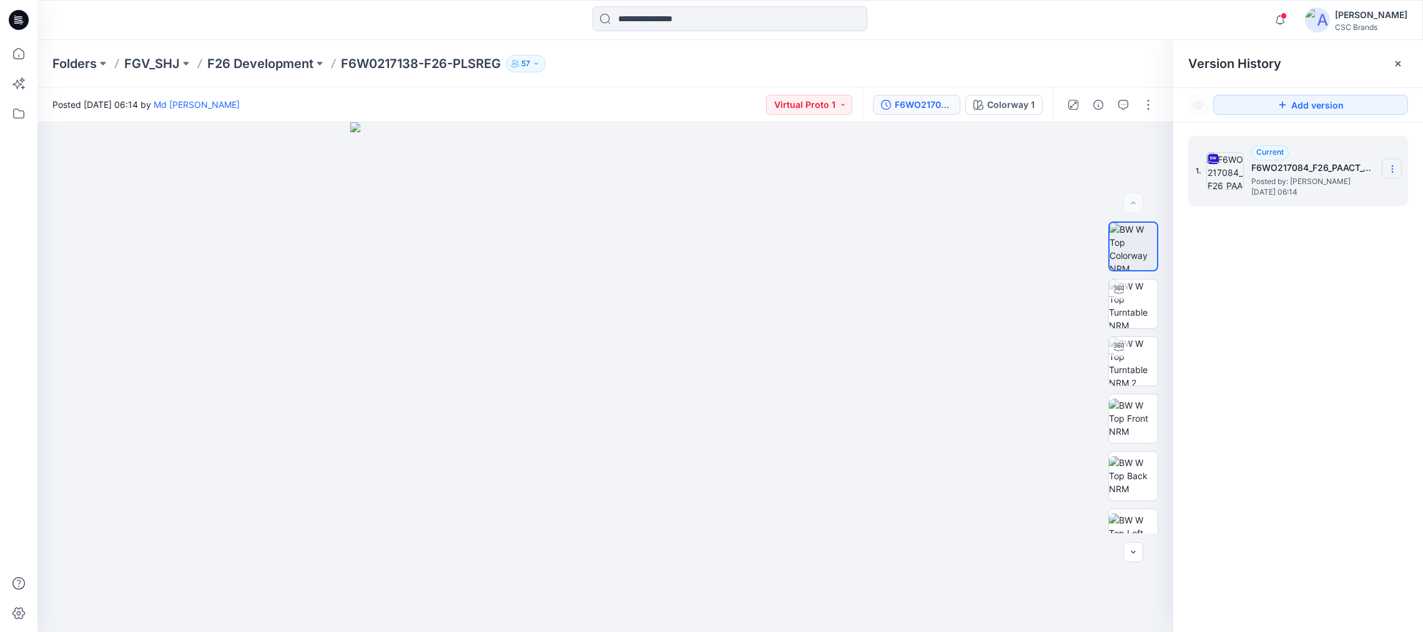
click at [1132, 169] on icon at bounding box center [1391, 169] width 1 height 1
click at [1132, 192] on span "Download Source BW File" at bounding box center [1329, 193] width 104 height 15
